Goal: Navigation & Orientation: Find specific page/section

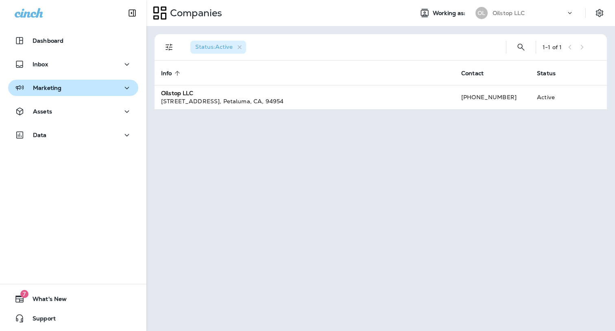
click at [66, 95] on button "Marketing" at bounding box center [73, 88] width 130 height 16
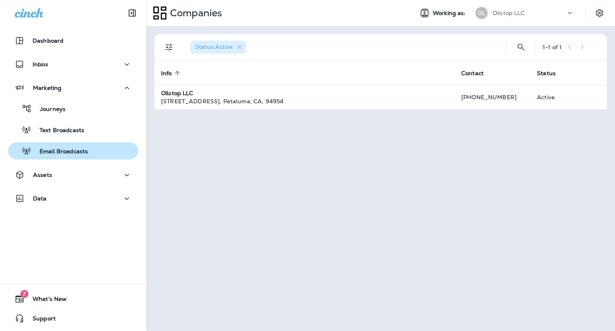
click at [64, 151] on p "Email Broadcasts" at bounding box center [59, 152] width 57 height 8
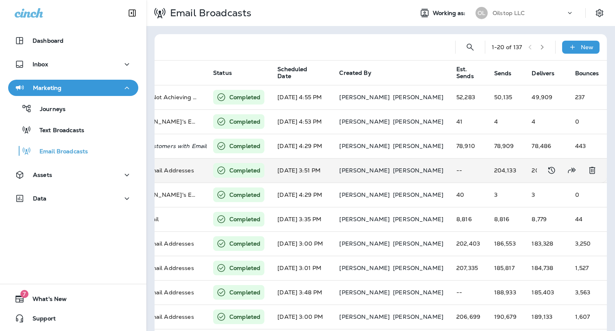
scroll to position [0, 269]
